Goal: Information Seeking & Learning: Learn about a topic

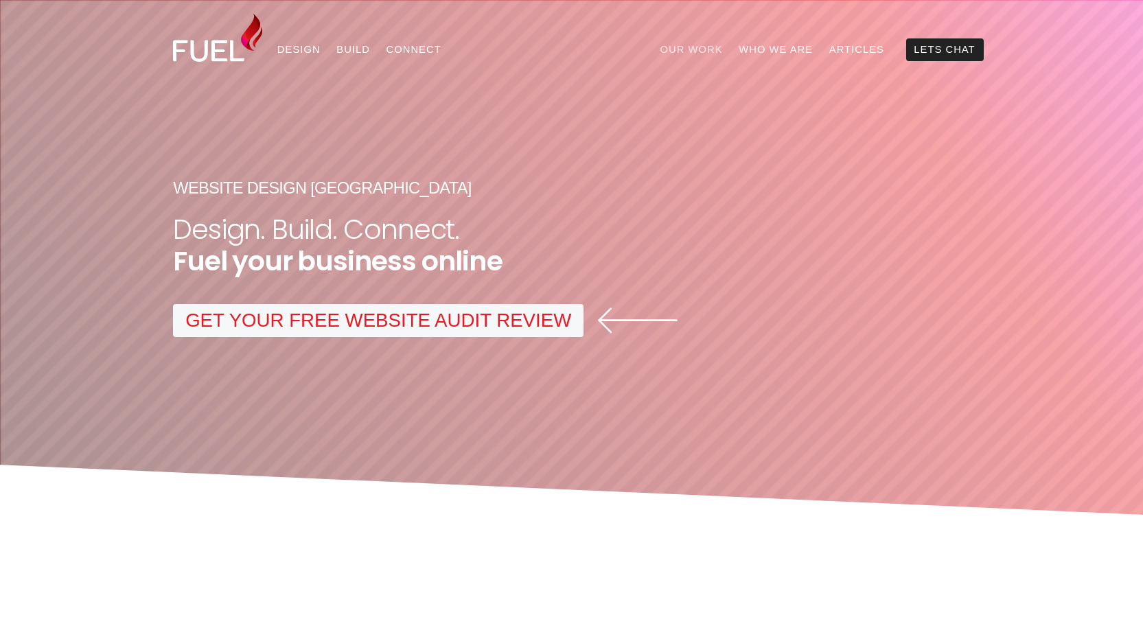
click at [684, 49] on link "Our Work" at bounding box center [691, 49] width 79 height 23
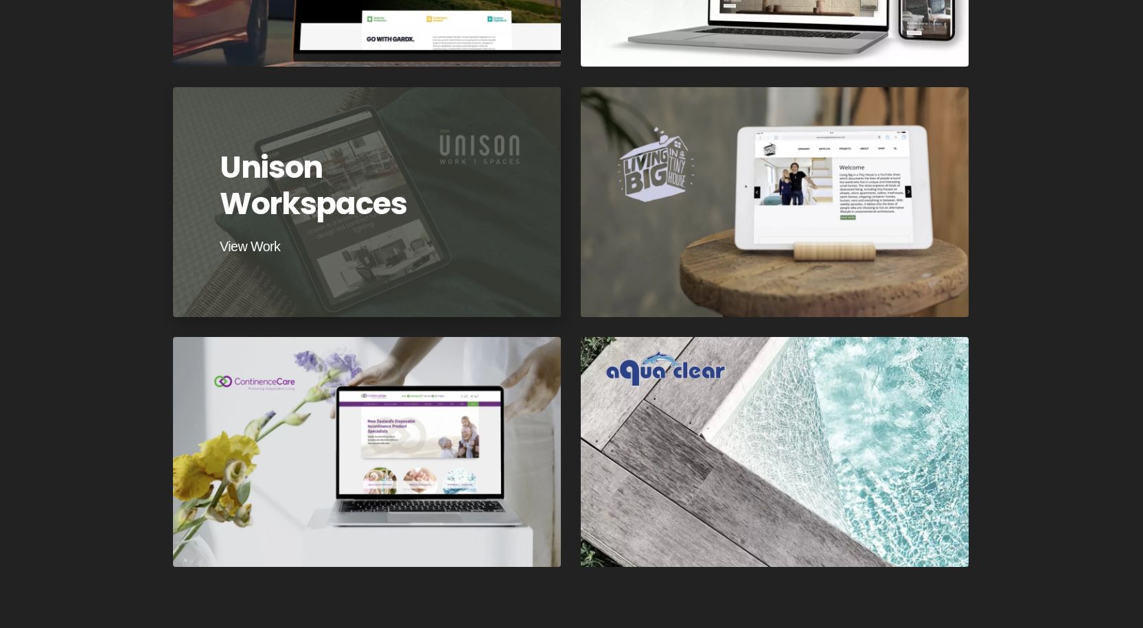
scroll to position [1648, 0]
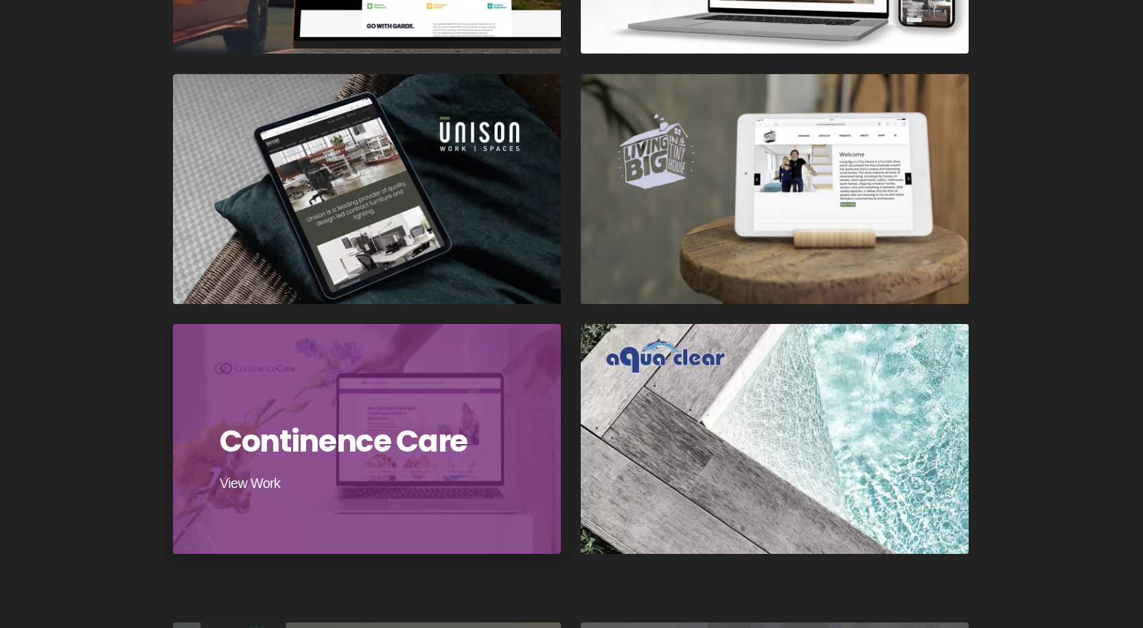
click at [319, 440] on div at bounding box center [366, 439] width 391 height 232
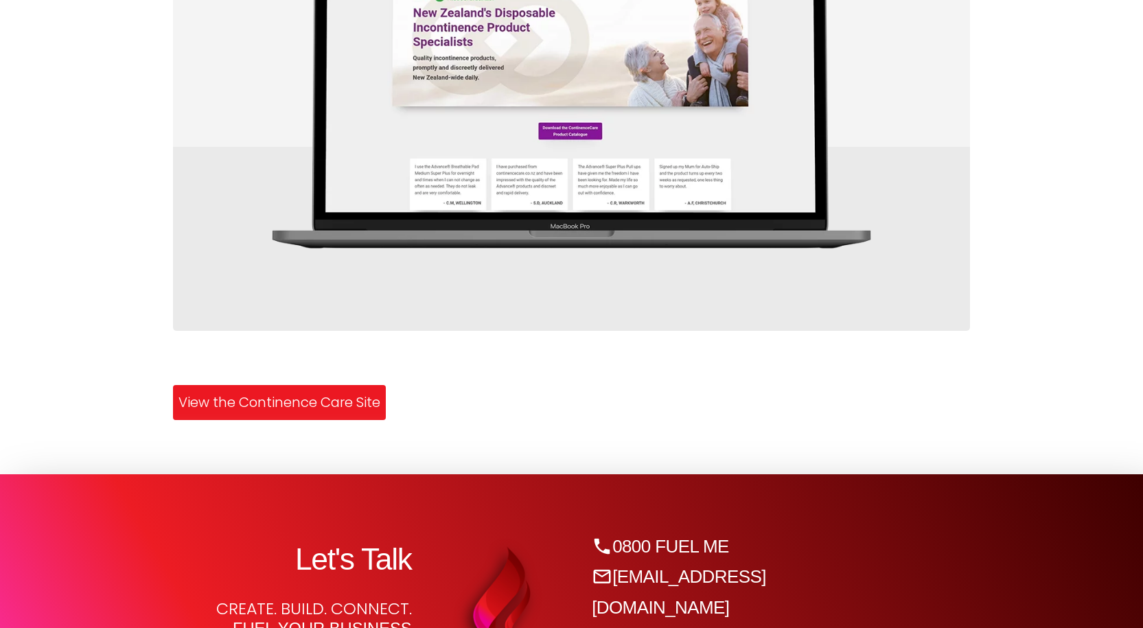
scroll to position [2197, 0]
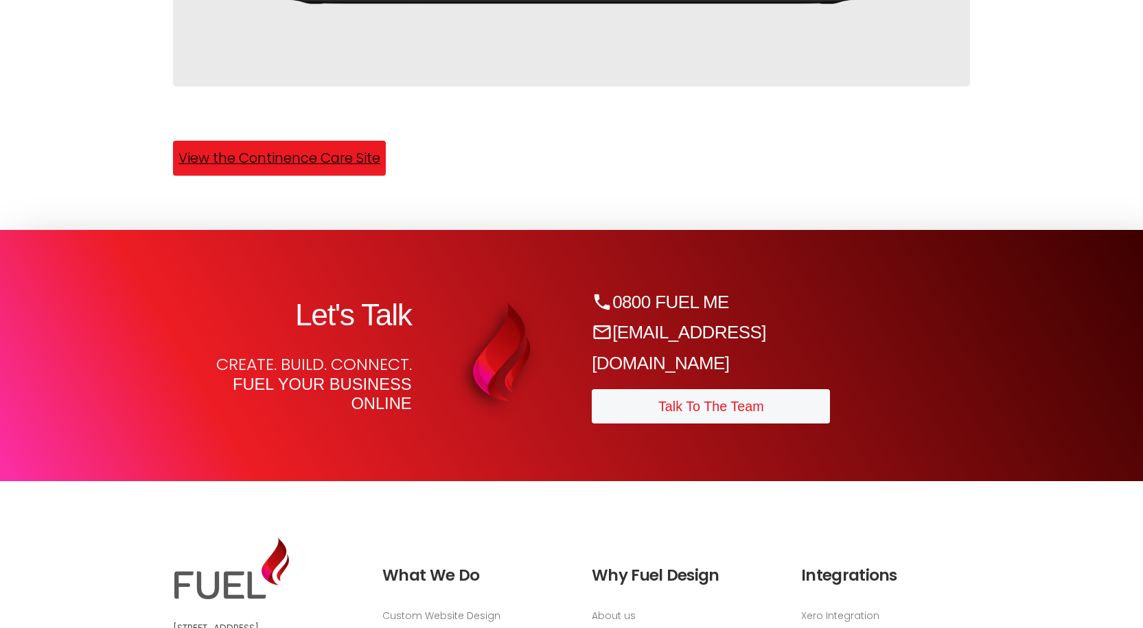
click at [341, 171] on link "View the Continence Care Site" at bounding box center [279, 158] width 213 height 35
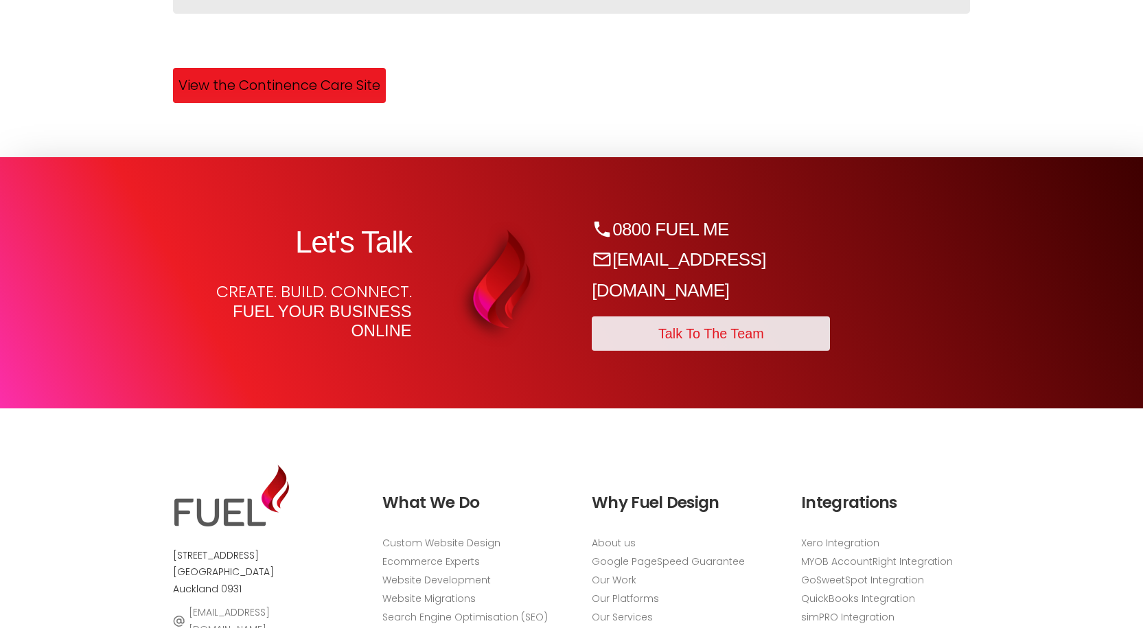
scroll to position [2403, 0]
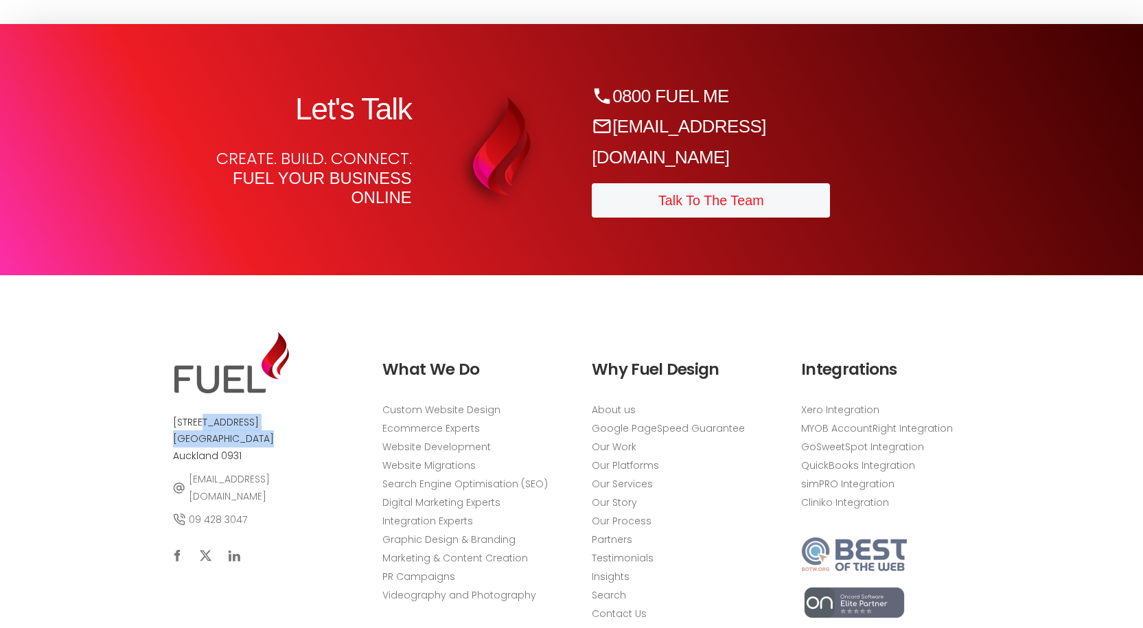
drag, startPoint x: 172, startPoint y: 435, endPoint x: 238, endPoint y: 452, distance: 67.4
click at [238, 452] on div "8w Moana Avenue Orewa Beach Auckland 0931 sales@fueldesign.co.nz 09 428 3047" at bounding box center [258, 493] width 196 height 350
